Goal: Navigation & Orientation: Find specific page/section

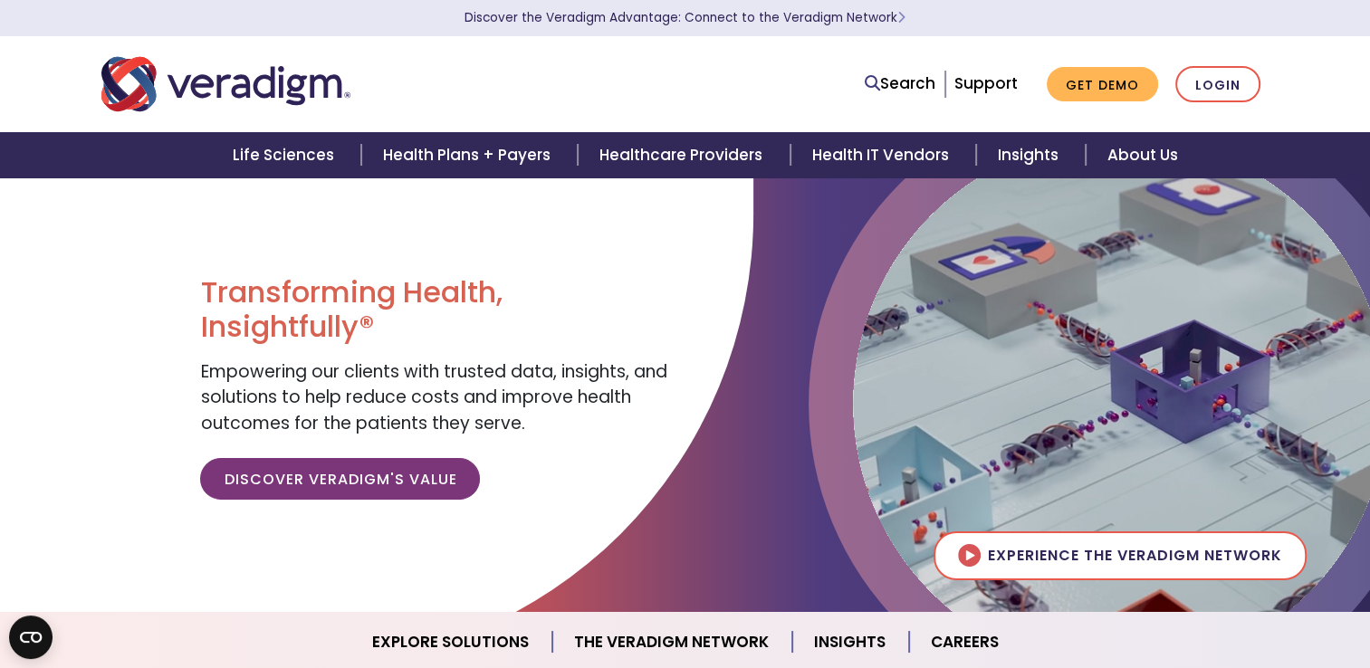
click at [141, 73] on img "Veradigm logo" at bounding box center [225, 84] width 249 height 60
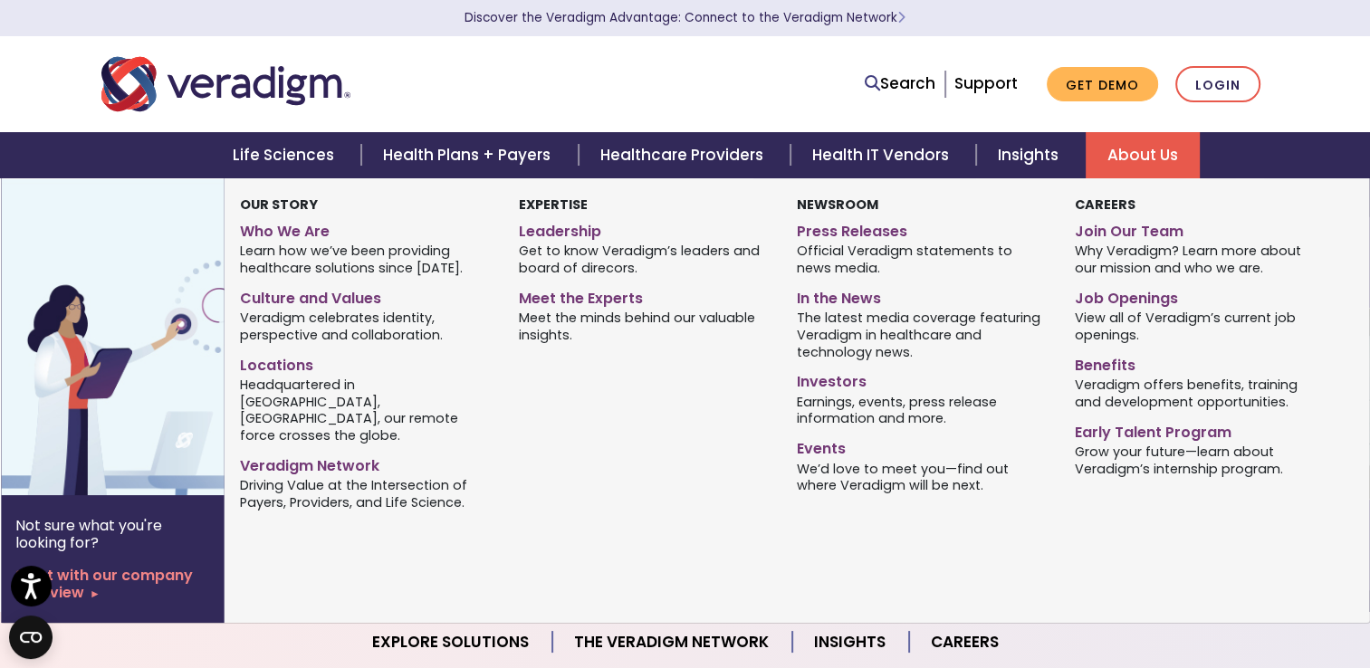
click at [1134, 151] on link "About Us" at bounding box center [1143, 155] width 114 height 46
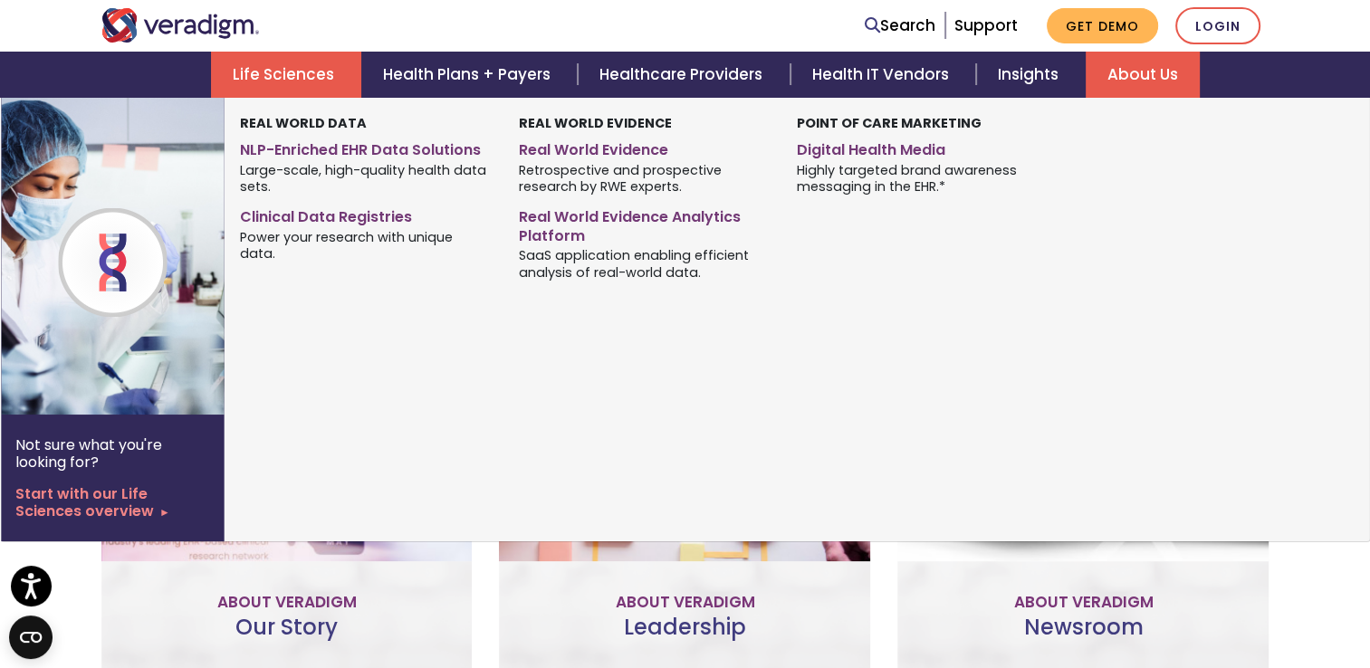
scroll to position [906, 0]
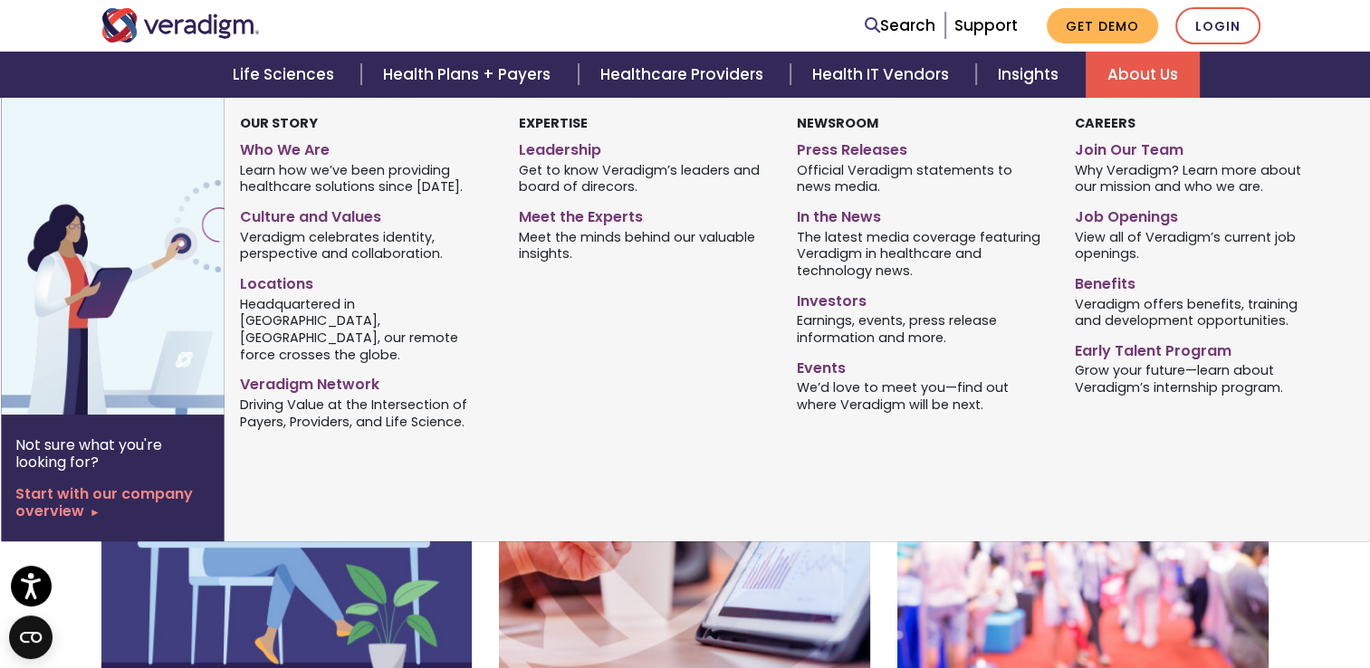
click at [1162, 70] on link "About Us" at bounding box center [1143, 75] width 114 height 46
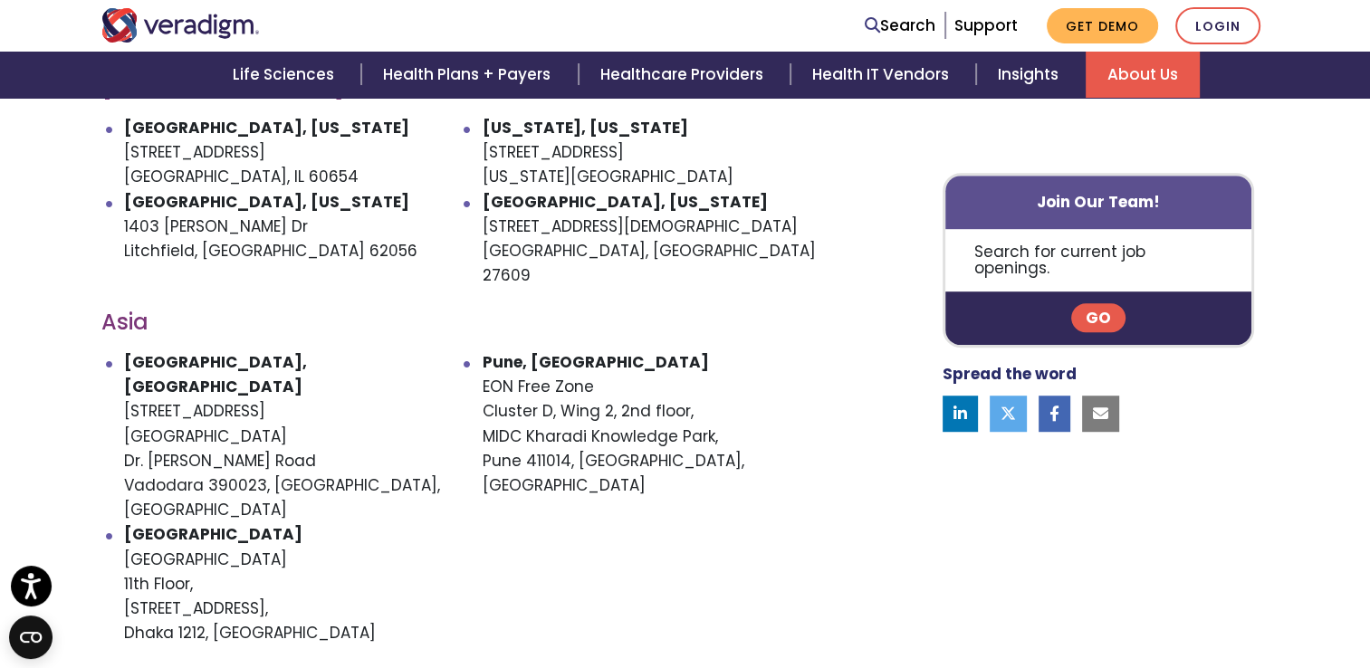
scroll to position [996, 0]
